Goal: Information Seeking & Learning: Find specific fact

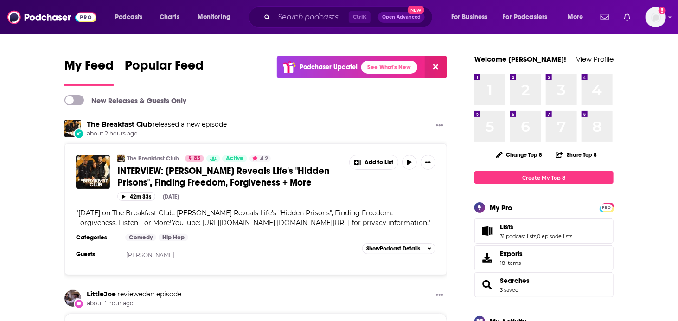
click at [306, 8] on div "Ctrl K Open Advanced New" at bounding box center [341, 16] width 184 height 21
click at [305, 21] on input "Search podcasts, credits, & more..." at bounding box center [311, 17] width 75 height 15
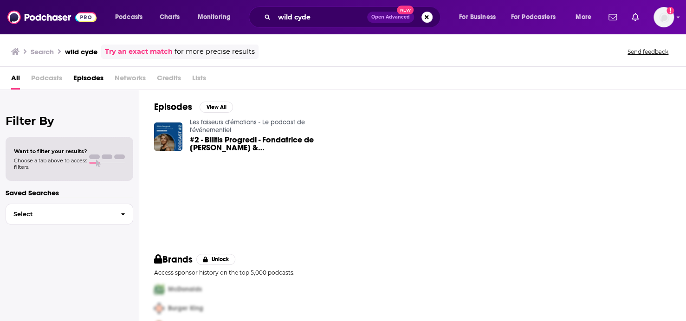
click at [36, 78] on span "Podcasts" at bounding box center [46, 80] width 31 height 19
click at [321, 19] on input "wild cyde" at bounding box center [320, 17] width 93 height 15
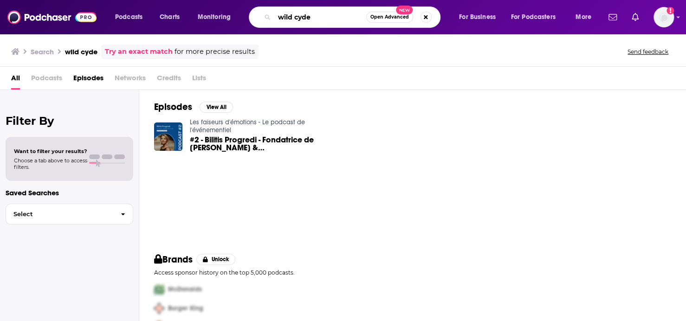
click at [294, 18] on input "wild cyde" at bounding box center [320, 17] width 92 height 15
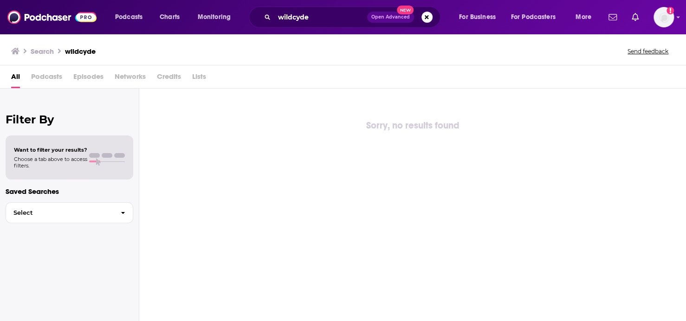
click at [37, 74] on span "Podcasts" at bounding box center [46, 78] width 31 height 19
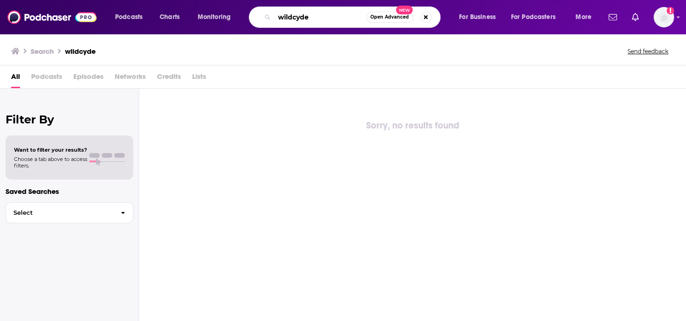
drag, startPoint x: 319, startPoint y: 17, endPoint x: 272, endPoint y: 16, distance: 46.4
click at [272, 16] on div "wildcyde Open Advanced New" at bounding box center [345, 16] width 192 height 21
type input "wild-cyde"
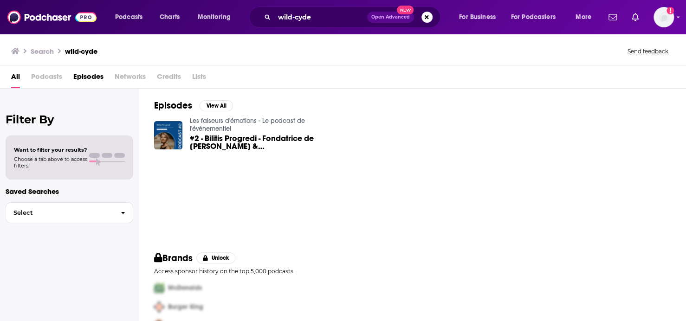
click at [16, 75] on span "All" at bounding box center [15, 78] width 9 height 19
click at [426, 19] on button "Search podcasts, credits, & more..." at bounding box center [426, 17] width 11 height 11
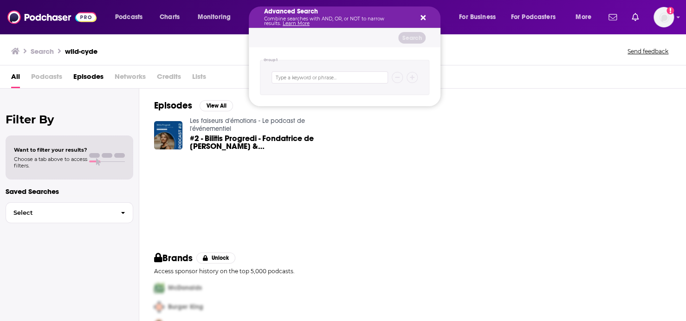
click at [420, 17] on icon "Search podcasts, credits, & more..." at bounding box center [422, 17] width 5 height 7
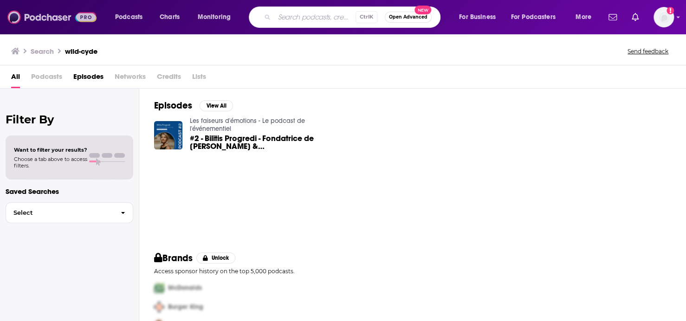
click at [49, 18] on img at bounding box center [51, 17] width 89 height 18
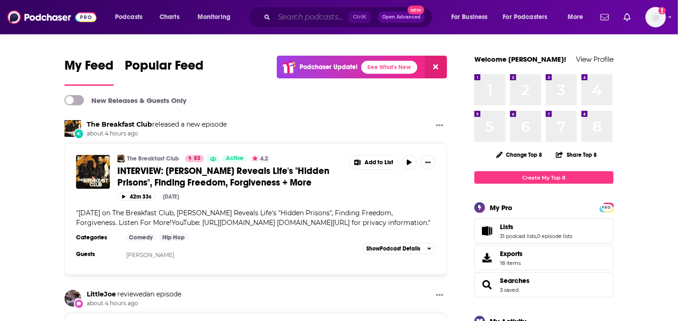
click at [305, 19] on input "Search podcasts, credits, & more..." at bounding box center [311, 17] width 75 height 15
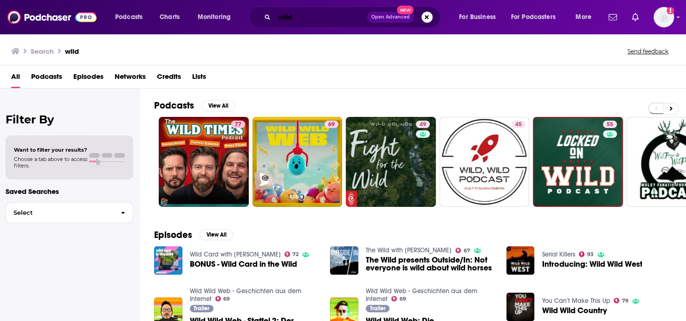
click at [323, 19] on input "wild" at bounding box center [320, 17] width 93 height 15
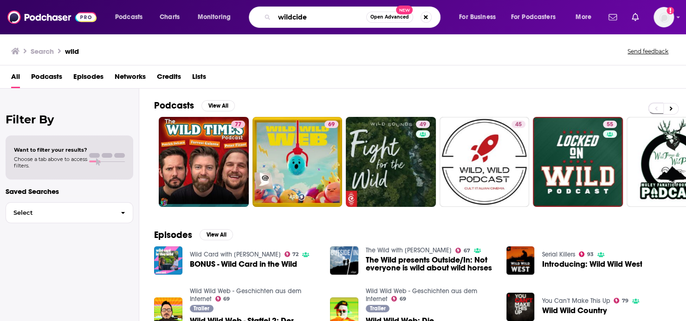
type input "wildcide"
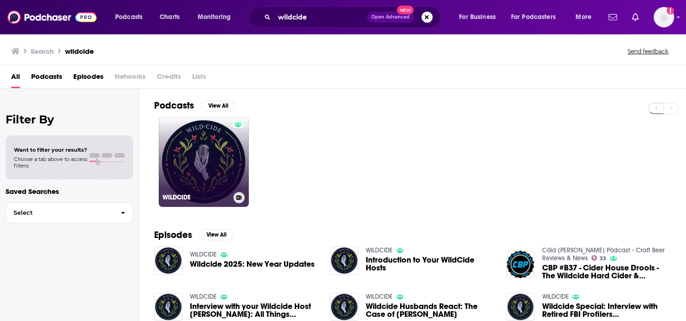
click at [200, 165] on link "WILDCIDE" at bounding box center [204, 162] width 90 height 90
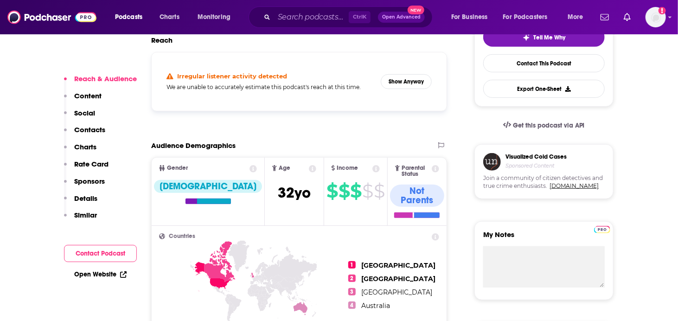
scroll to position [46, 0]
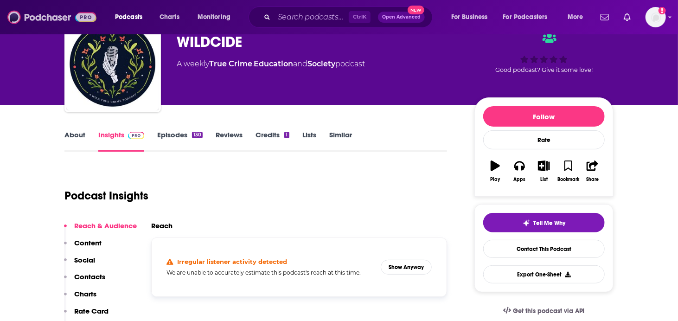
click at [54, 18] on img at bounding box center [51, 17] width 89 height 18
